Goal: Check status

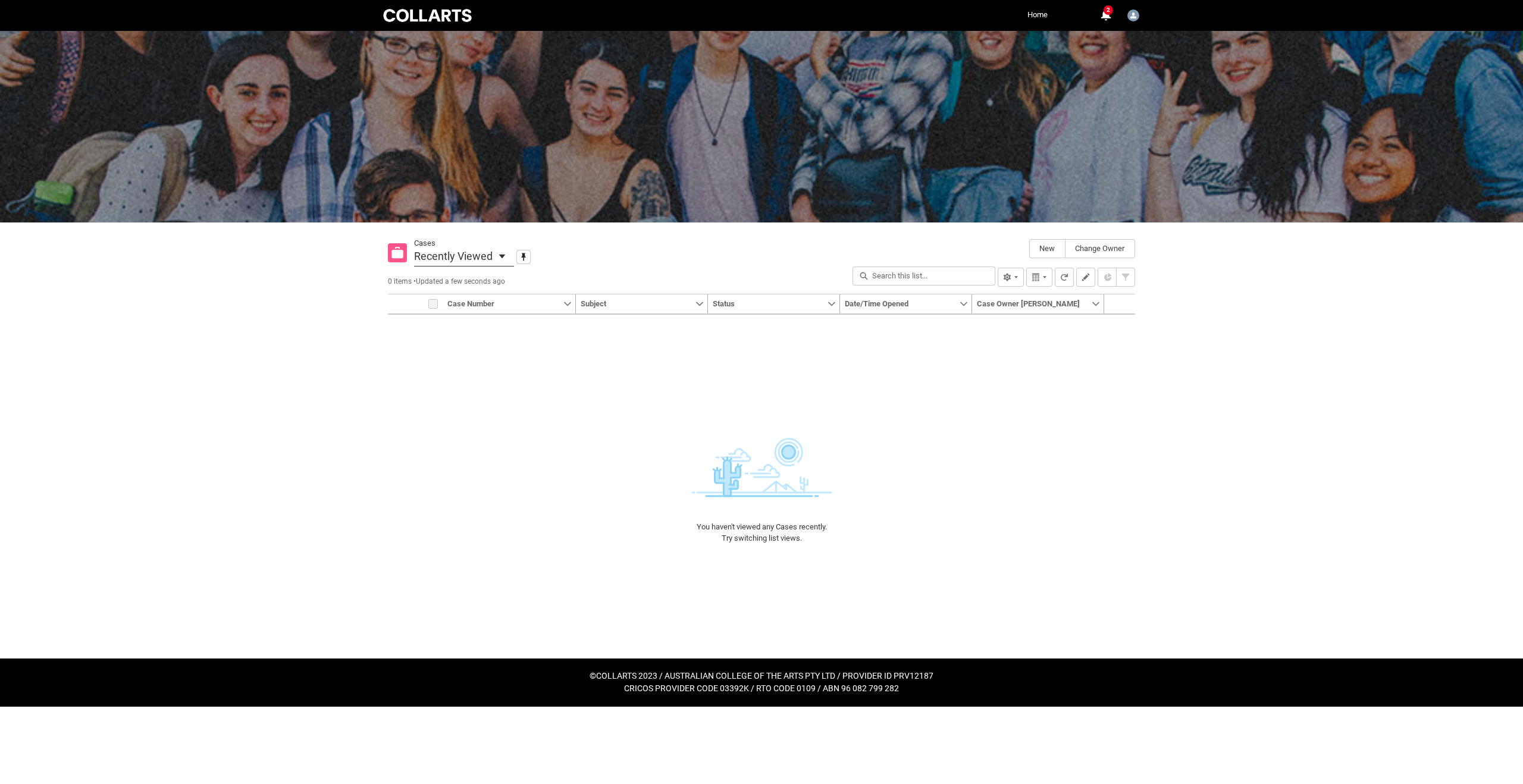
click at [476, 256] on span "Recently Viewed" at bounding box center [453, 255] width 79 height 19
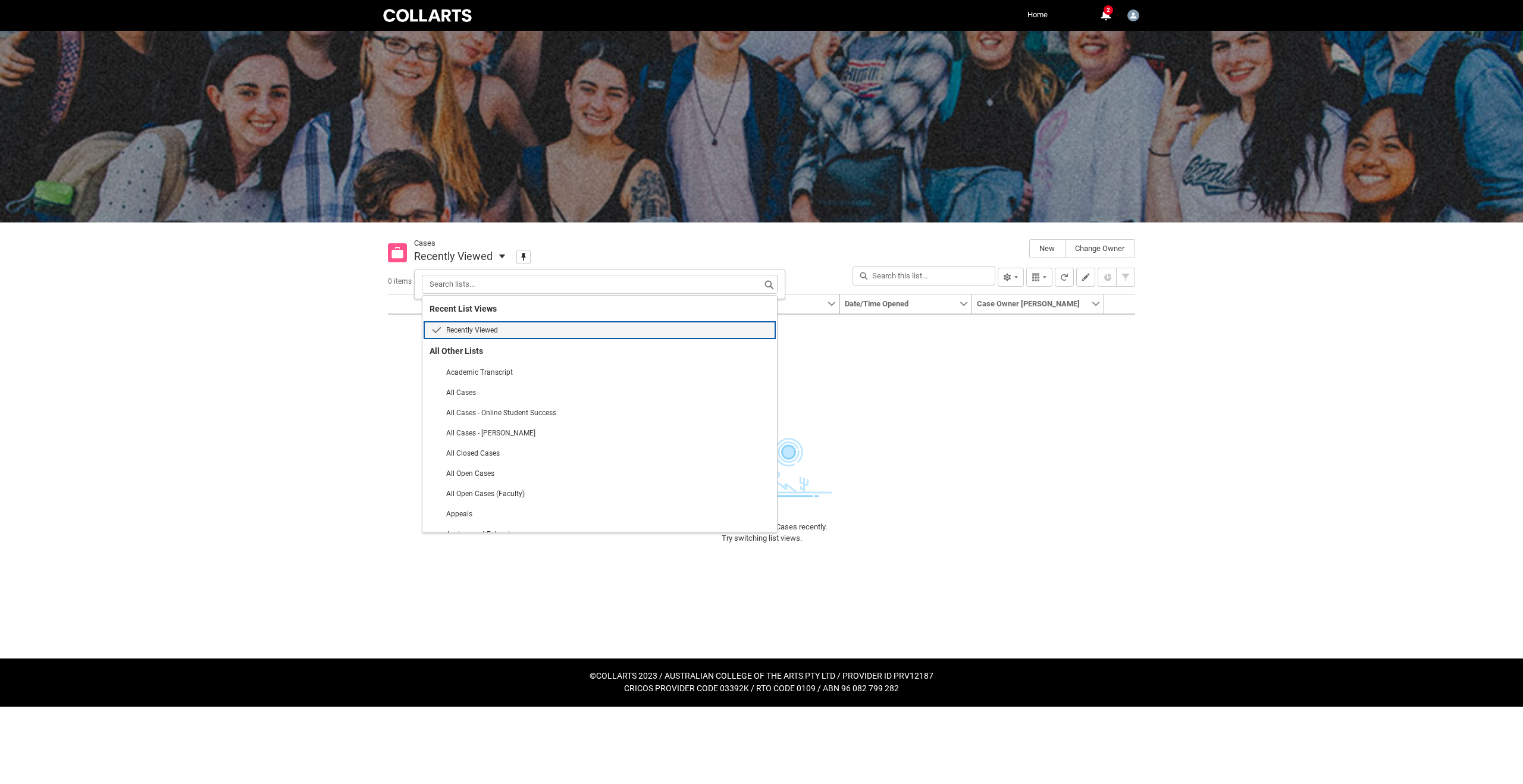
click at [657, 255] on div "Cases Recently Viewed Select a List View: Cases Search lists... Recent List Vie…" at bounding box center [720, 256] width 613 height 20
